Goal: Information Seeking & Learning: Learn about a topic

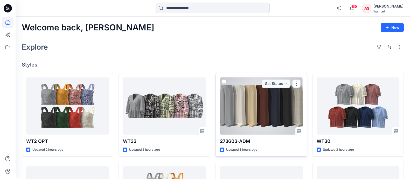
click at [275, 111] on div at bounding box center [261, 105] width 83 height 57
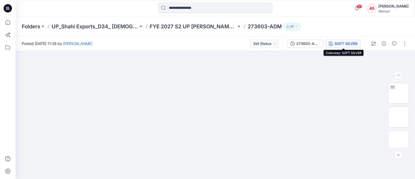
click at [348, 46] on div "SOFT SILVER" at bounding box center [346, 44] width 23 height 6
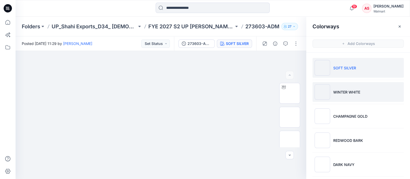
click at [327, 90] on img at bounding box center [323, 92] width 16 height 16
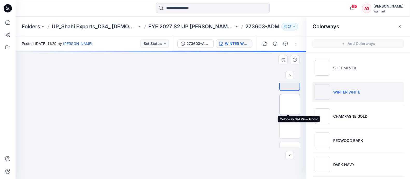
scroll to position [13, 0]
click at [290, 127] on img at bounding box center [290, 127] width 0 height 0
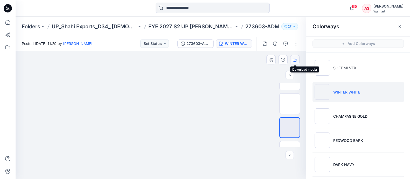
click at [294, 59] on icon "button" at bounding box center [295, 60] width 4 height 4
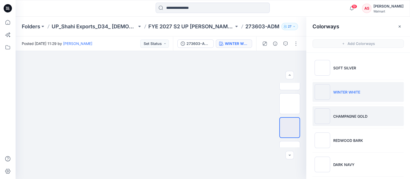
scroll to position [23, 0]
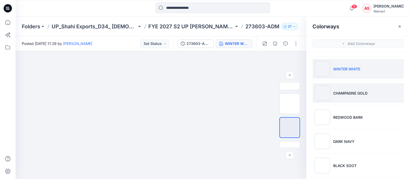
click at [323, 92] on img at bounding box center [323, 93] width 16 height 16
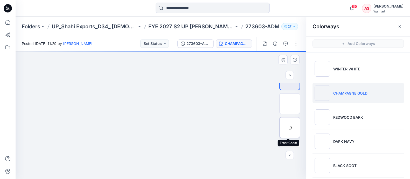
scroll to position [22, 0]
click at [290, 119] on img at bounding box center [290, 119] width 0 height 0
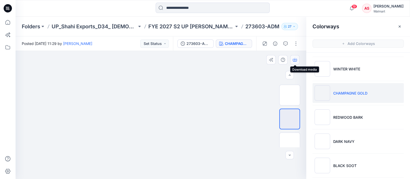
click at [298, 60] on button "button" at bounding box center [294, 59] width 9 height 9
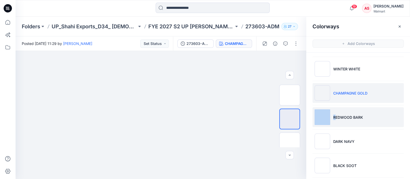
drag, startPoint x: 337, startPoint y: 128, endPoint x: 336, endPoint y: 120, distance: 8.1
click at [336, 120] on ul "SOFT SILVER WINTER WHITE CHAMPAGNE GOLD REDWOOD BARK DARK NAVY BLACK SOOT OATME…" at bounding box center [359, 117] width 104 height 175
click at [336, 120] on li "REDWOOD BARK" at bounding box center [358, 117] width 91 height 20
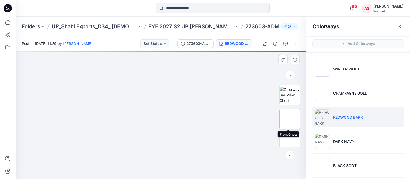
click at [290, 119] on img at bounding box center [290, 119] width 0 height 0
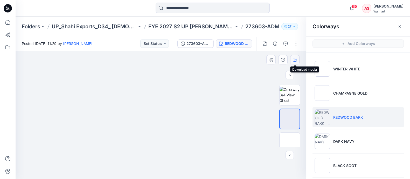
click at [295, 61] on icon "button" at bounding box center [295, 60] width 4 height 3
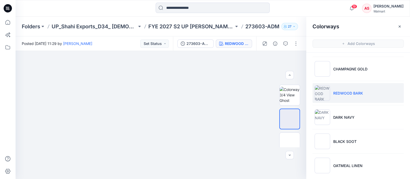
scroll to position [48, 0]
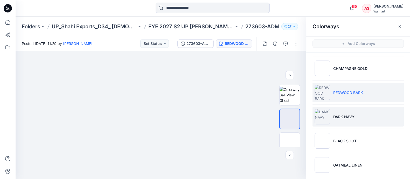
click at [328, 116] on img at bounding box center [323, 117] width 16 height 16
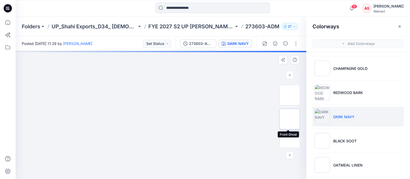
click at [290, 119] on img at bounding box center [290, 119] width 0 height 0
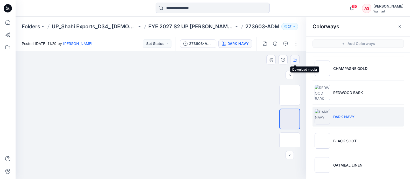
click at [294, 61] on icon "button" at bounding box center [295, 60] width 4 height 4
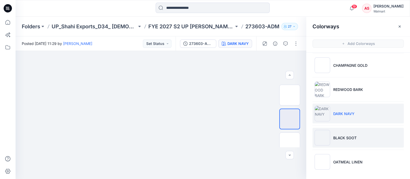
click at [329, 135] on img at bounding box center [323, 138] width 16 height 16
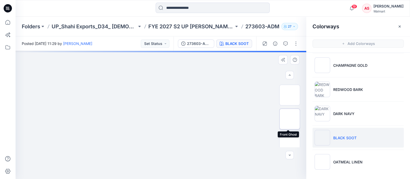
click at [290, 119] on img at bounding box center [290, 119] width 0 height 0
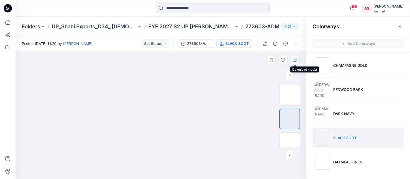
click at [296, 61] on icon "button" at bounding box center [295, 60] width 4 height 4
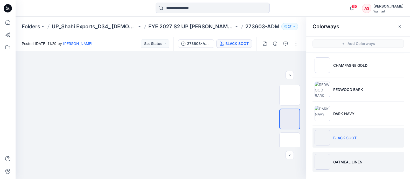
click at [332, 164] on li "OATMEAL LINEN" at bounding box center [358, 162] width 91 height 20
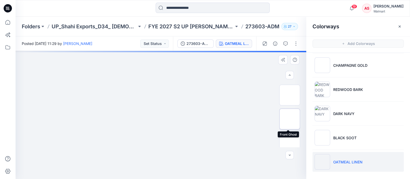
click at [290, 119] on img at bounding box center [290, 119] width 0 height 0
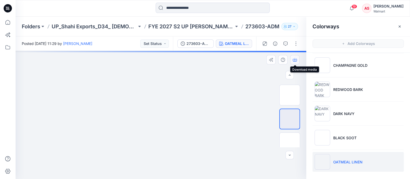
click at [295, 59] on icon "button" at bounding box center [295, 60] width 4 height 4
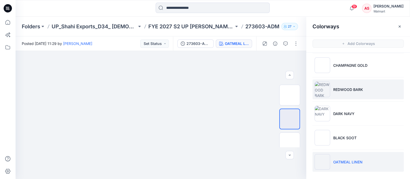
scroll to position [0, 0]
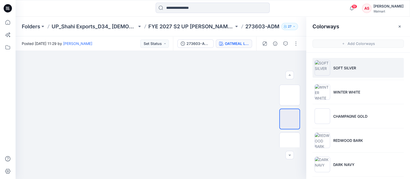
click at [337, 73] on li "SOFT SILVER" at bounding box center [358, 68] width 91 height 20
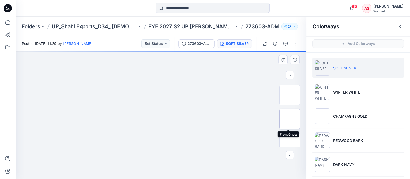
click at [290, 119] on img at bounding box center [290, 119] width 0 height 0
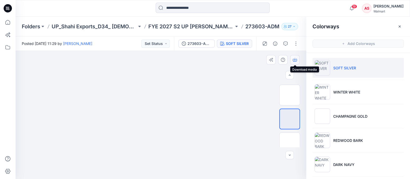
click at [296, 60] on icon "button" at bounding box center [295, 60] width 4 height 4
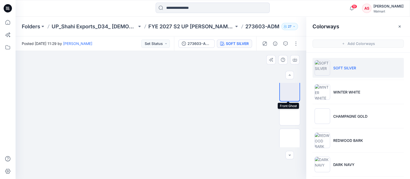
scroll to position [50, 0]
click at [290, 138] on img at bounding box center [290, 138] width 0 height 0
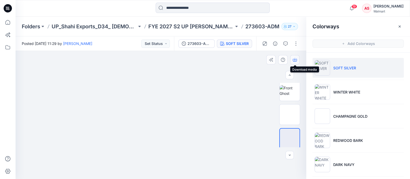
click at [295, 60] on icon "button" at bounding box center [295, 60] width 4 height 4
click at [250, 89] on div at bounding box center [161, 115] width 291 height 128
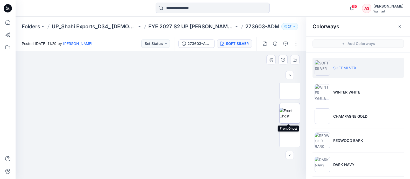
click at [288, 113] on img at bounding box center [290, 113] width 20 height 11
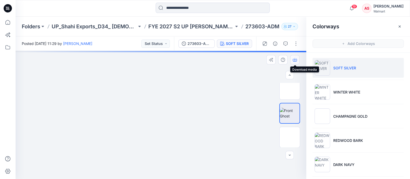
click at [295, 59] on icon "button" at bounding box center [295, 60] width 4 height 4
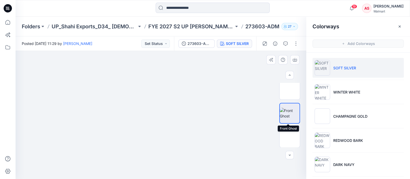
scroll to position [0, 0]
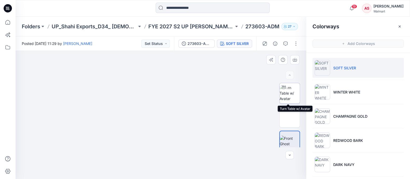
click at [291, 93] on img at bounding box center [290, 93] width 20 height 16
